Goal: Communication & Community: Participate in discussion

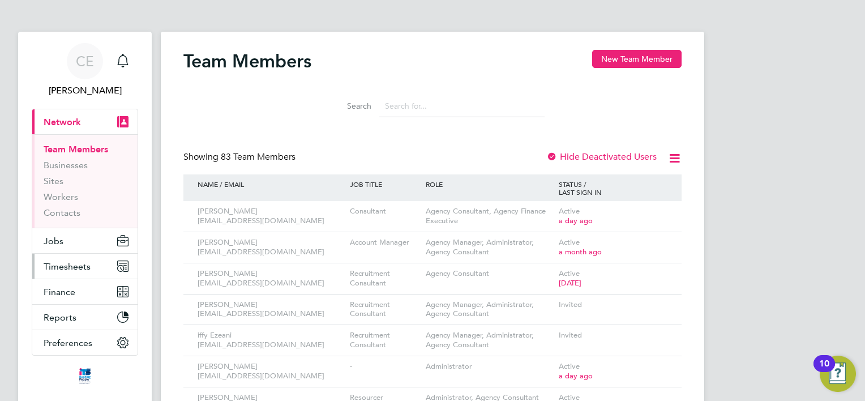
click at [65, 270] on span "Timesheets" at bounding box center [67, 266] width 47 height 11
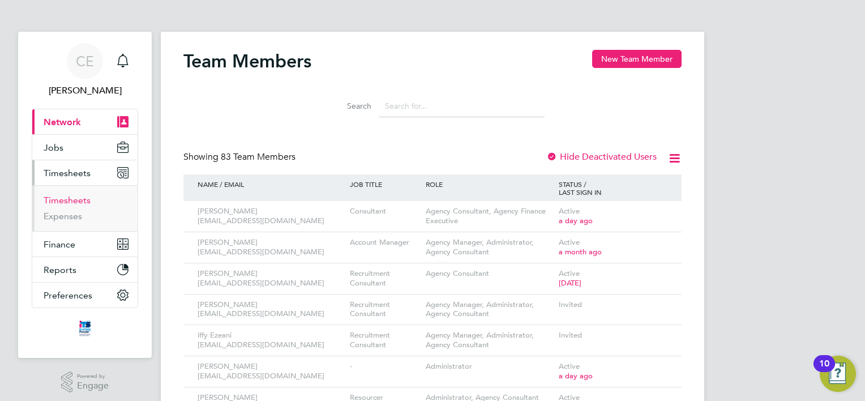
click at [50, 203] on link "Timesheets" at bounding box center [67, 200] width 47 height 11
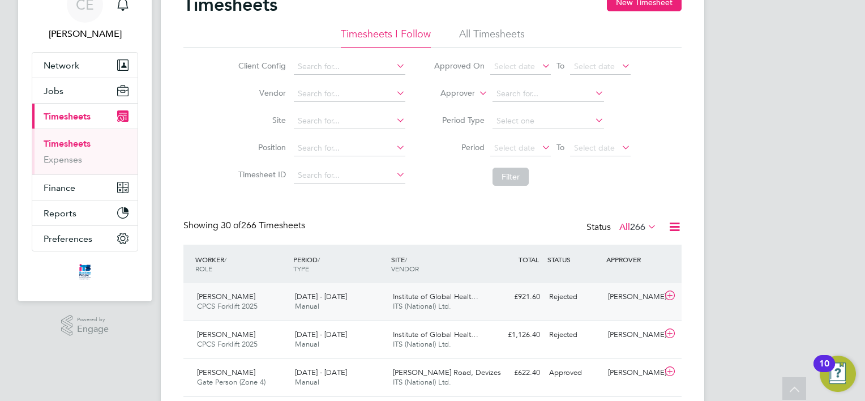
click at [551, 308] on div "Doug Foley CPCS Forklift 2025 23 - 29 Aug 2025 23 - 29 Aug 2025 Manual Institut…" at bounding box center [432, 301] width 498 height 37
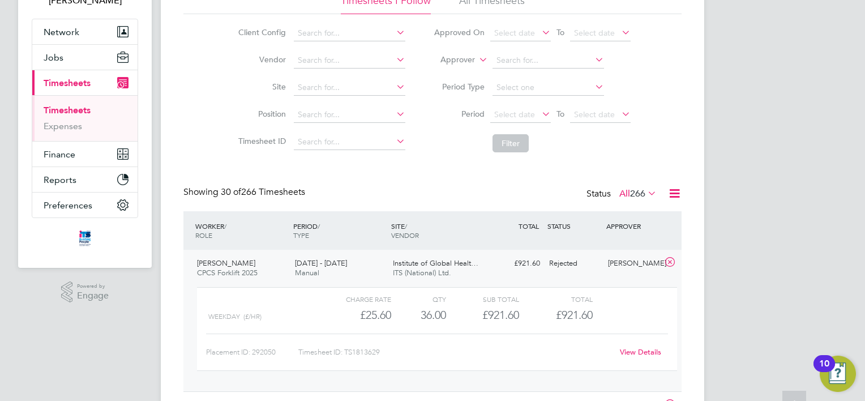
scroll to position [170, 0]
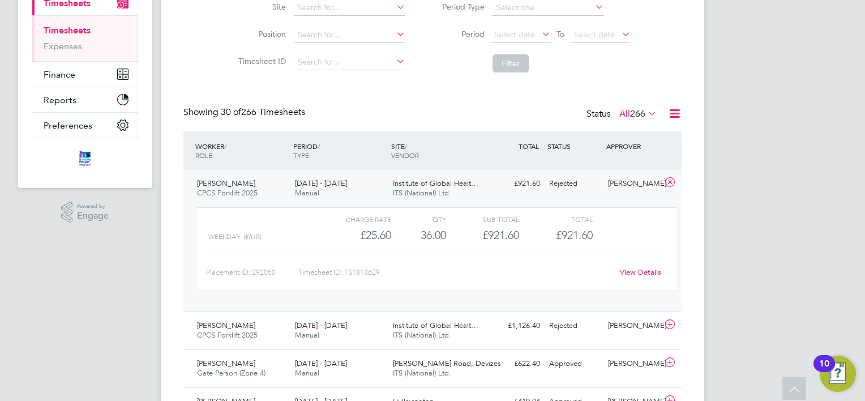
click at [635, 271] on link "View Details" at bounding box center [640, 272] width 41 height 10
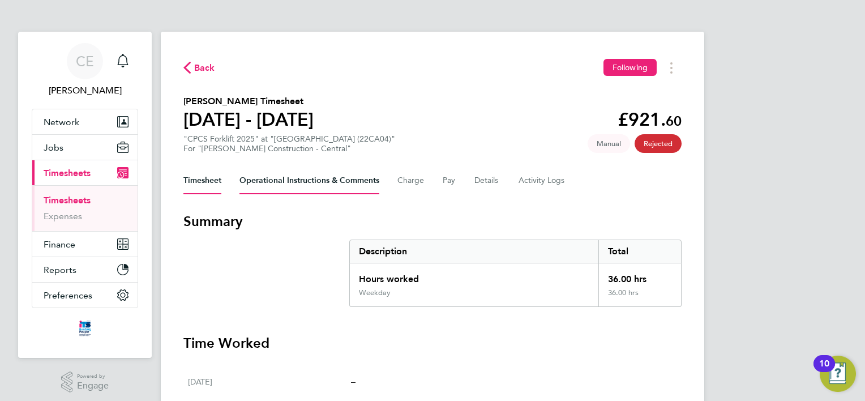
click at [315, 182] on Comments-tab "Operational Instructions & Comments" at bounding box center [309, 180] width 140 height 27
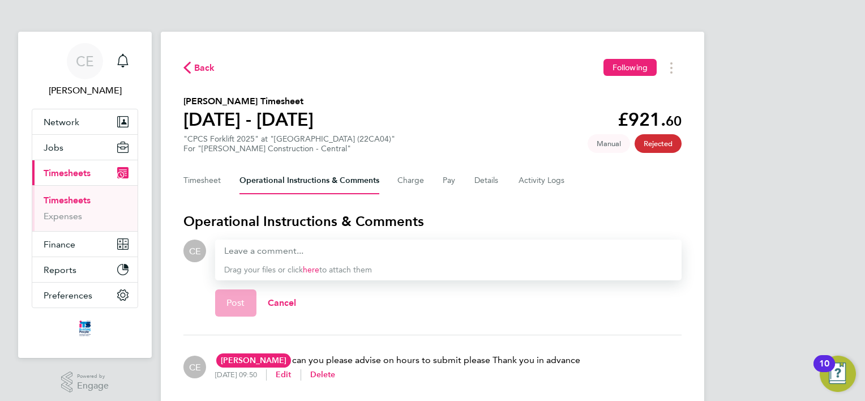
click at [64, 198] on link "Timesheets" at bounding box center [67, 200] width 47 height 11
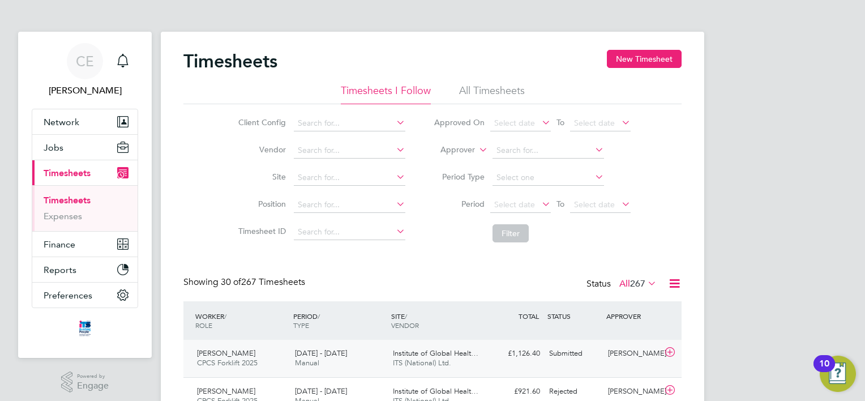
click at [613, 354] on div "[PERSON_NAME]" at bounding box center [632, 353] width 59 height 19
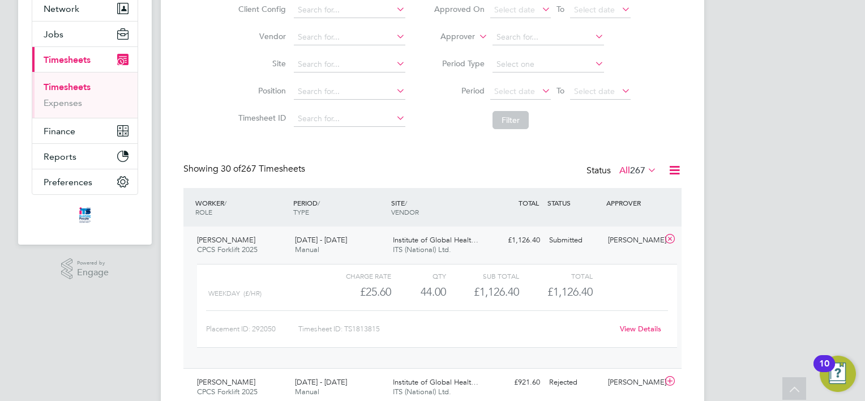
click at [634, 333] on link "View Details" at bounding box center [640, 329] width 41 height 10
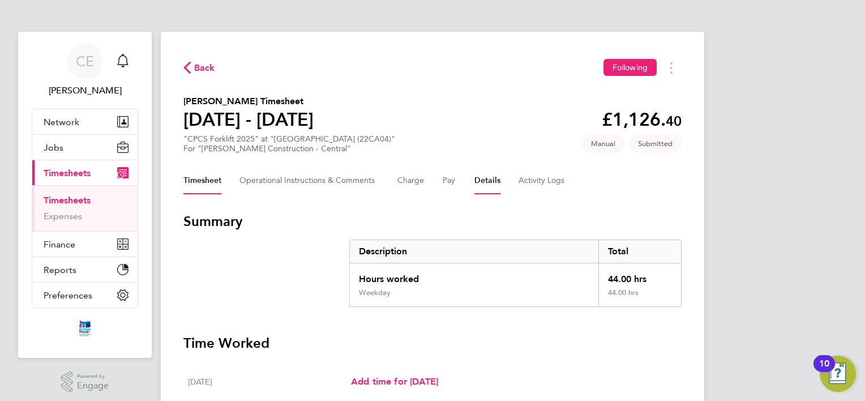
click at [498, 183] on button "Details" at bounding box center [487, 180] width 26 height 27
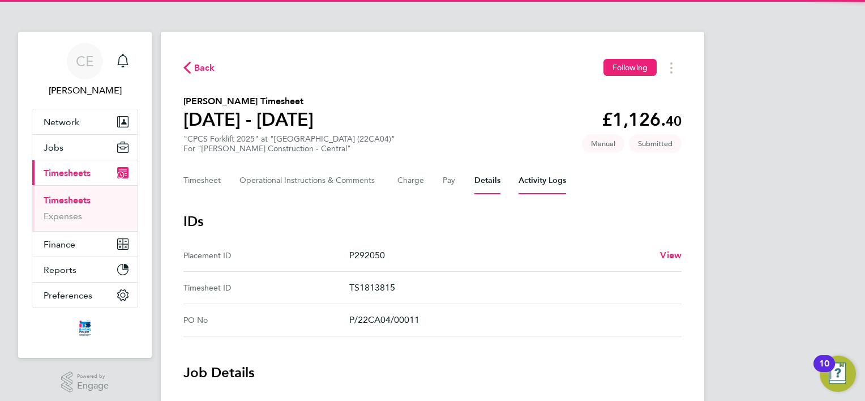
click at [521, 187] on Logs-tab "Activity Logs" at bounding box center [542, 180] width 48 height 27
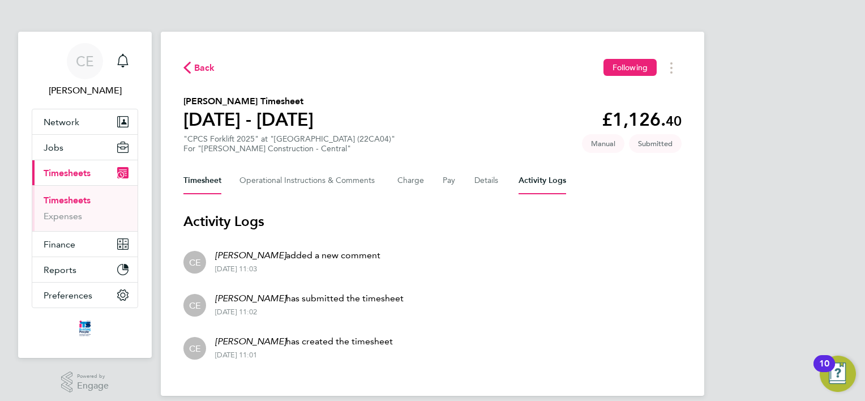
click at [201, 178] on button "Timesheet" at bounding box center [202, 180] width 38 height 27
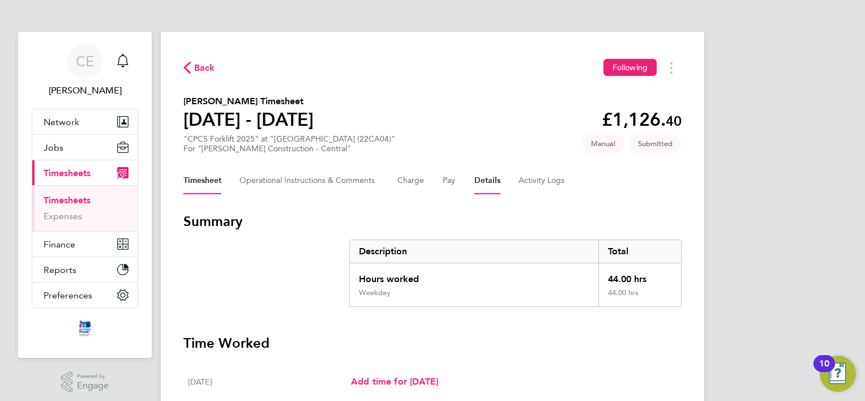
click at [476, 174] on button "Details" at bounding box center [487, 180] width 26 height 27
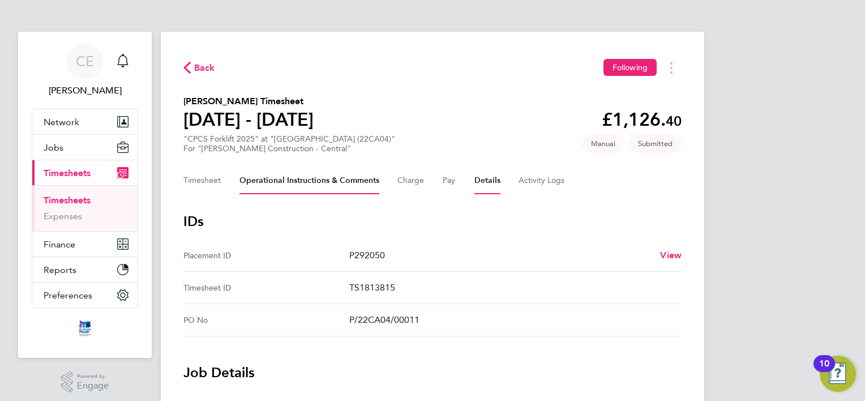
click at [339, 181] on Comments-tab "Operational Instructions & Comments" at bounding box center [309, 180] width 140 height 27
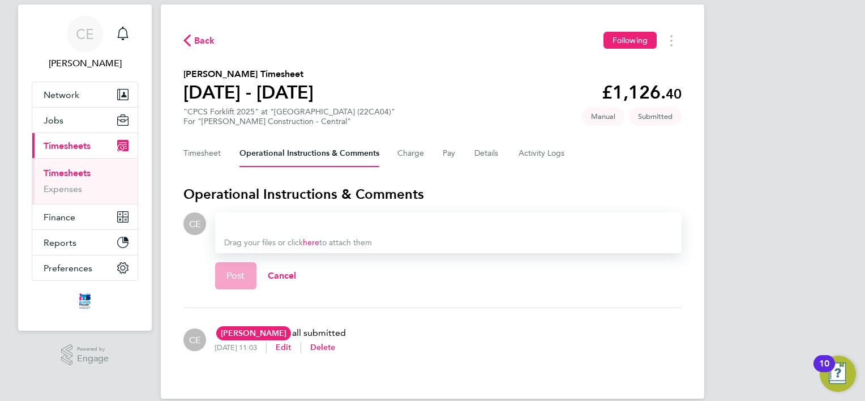
scroll to position [43, 0]
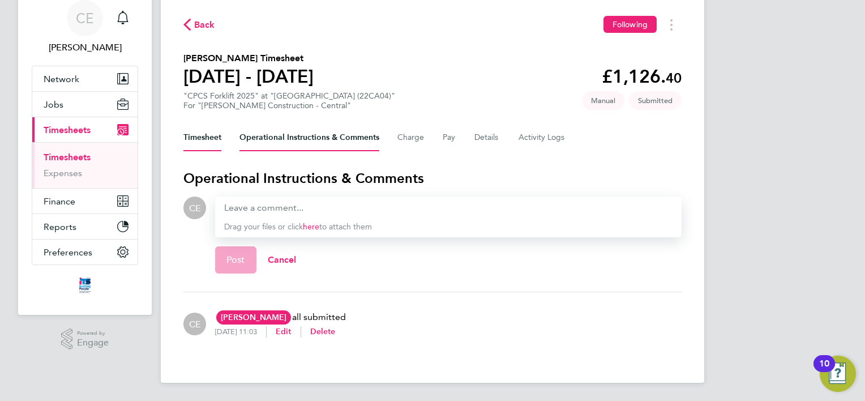
click at [192, 130] on button "Timesheet" at bounding box center [202, 137] width 38 height 27
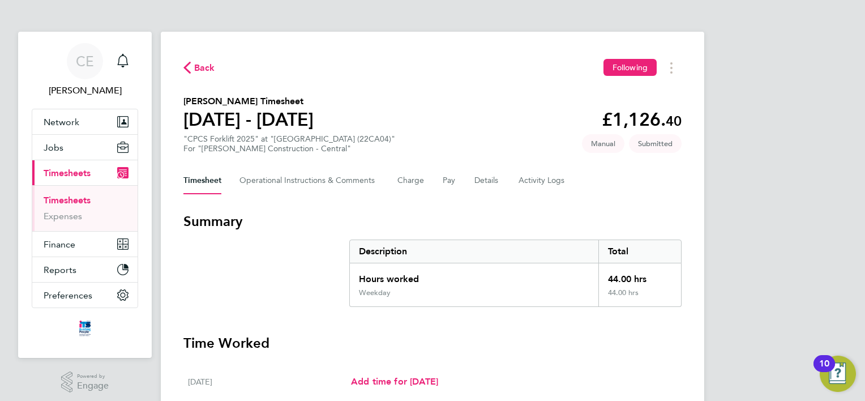
click at [187, 76] on svg-icon "button" at bounding box center [186, 70] width 7 height 11
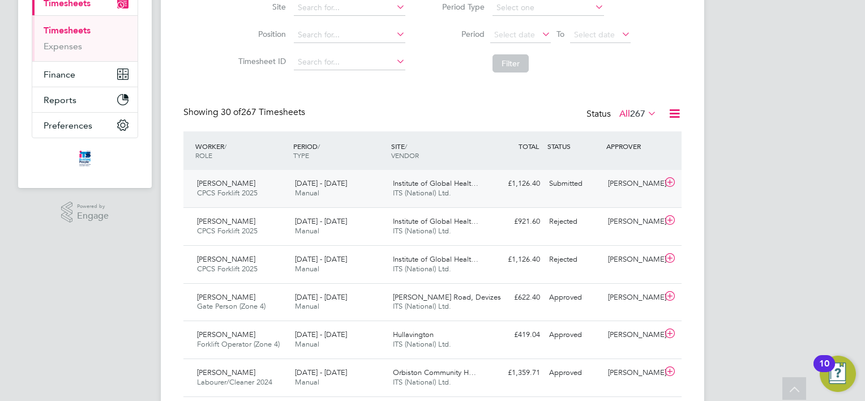
click at [621, 188] on div "[PERSON_NAME]" at bounding box center [632, 183] width 59 height 19
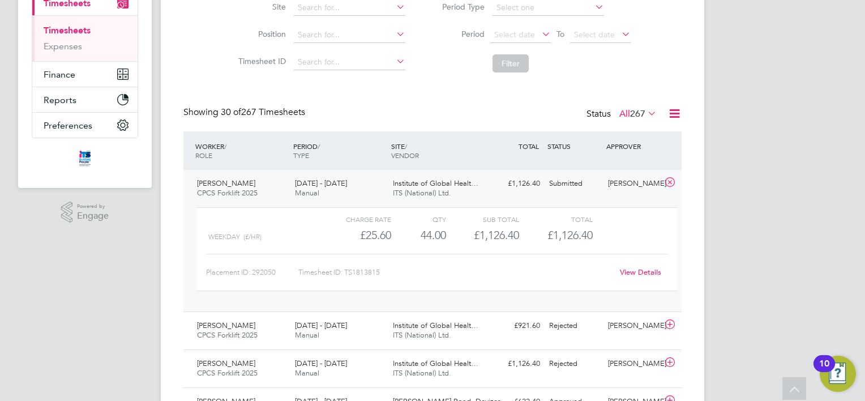
click at [634, 274] on link "View Details" at bounding box center [640, 272] width 41 height 10
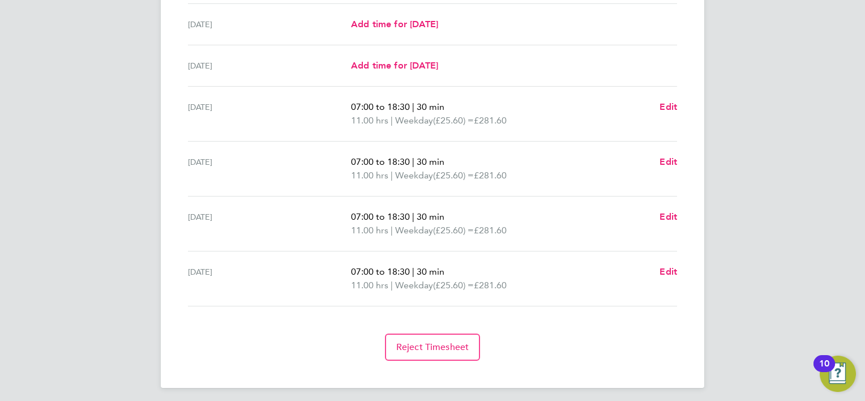
scroll to position [401, 0]
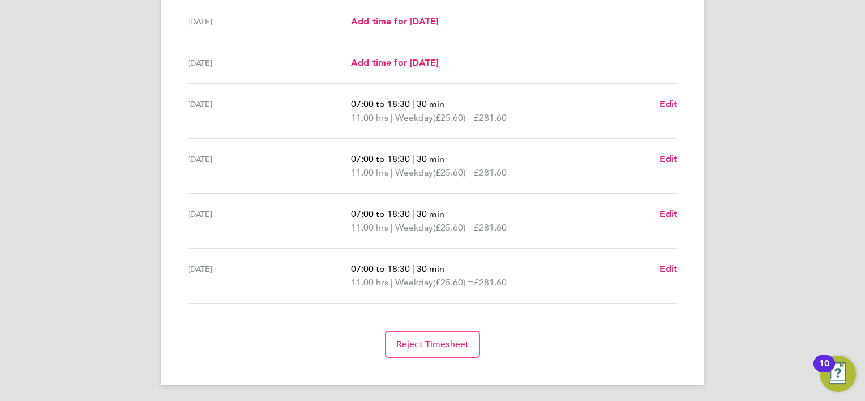
click at [516, 149] on div "[DATE] 07:00 to 18:30 | 30 min 11.00 hrs | Weekday (£25.60) = £281.60 Edit" at bounding box center [432, 166] width 489 height 55
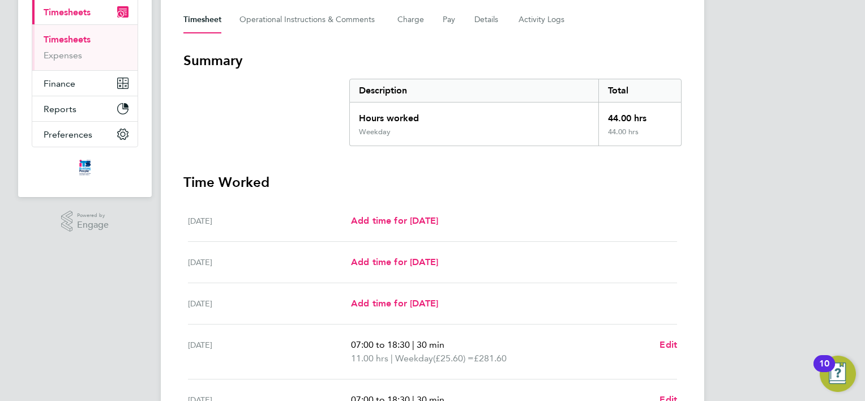
scroll to position [118, 0]
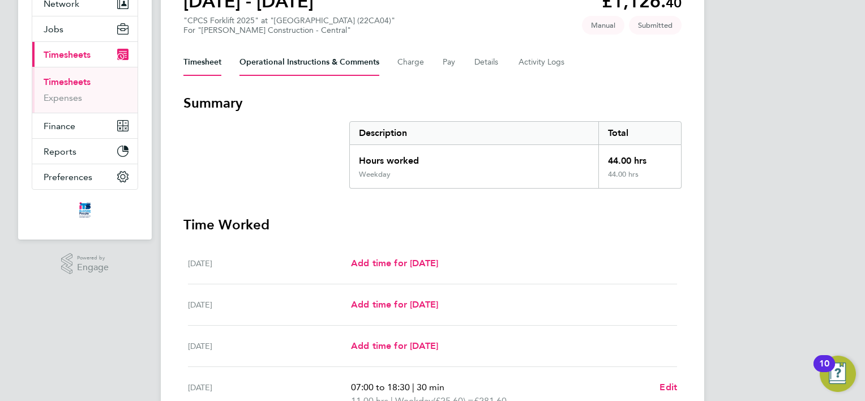
click at [263, 63] on Comments-tab "Operational Instructions & Comments" at bounding box center [309, 62] width 140 height 27
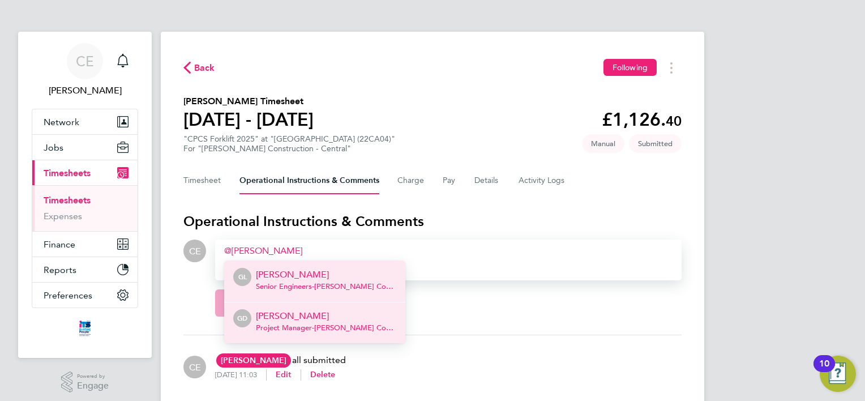
click at [325, 324] on span "Project Manager - [PERSON_NAME] Construction & Infrastructure Ltd" at bounding box center [326, 327] width 140 height 9
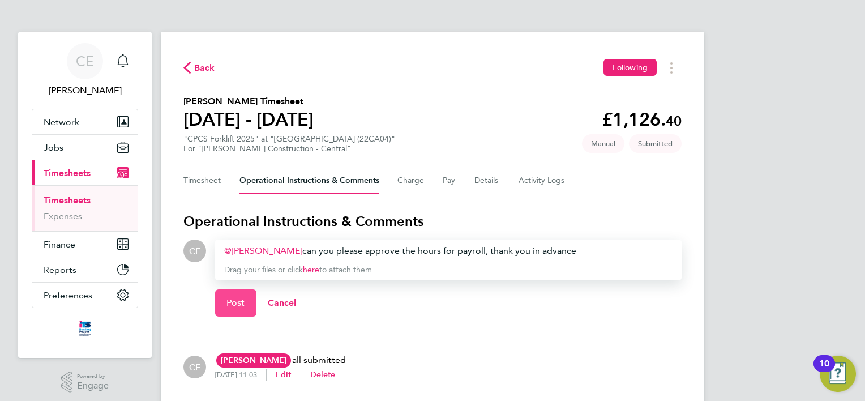
click at [240, 292] on button "Post" at bounding box center [235, 302] width 41 height 27
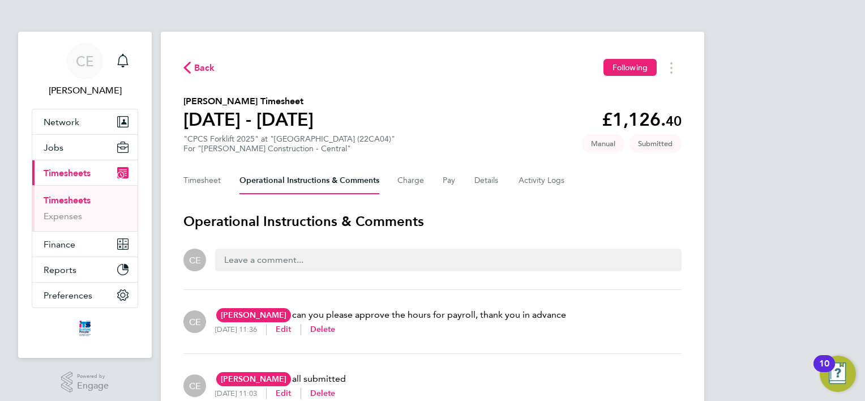
click at [205, 66] on span "Back" at bounding box center [204, 68] width 21 height 14
